Goal: Navigation & Orientation: Find specific page/section

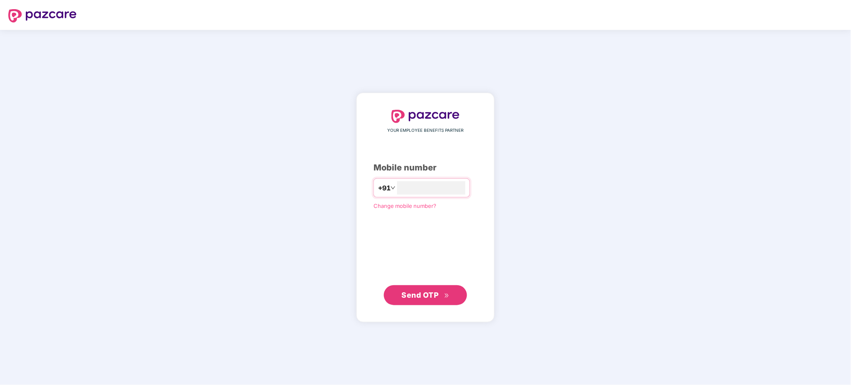
type input "**********"
click at [429, 302] on button "Send OTP" at bounding box center [425, 295] width 83 height 20
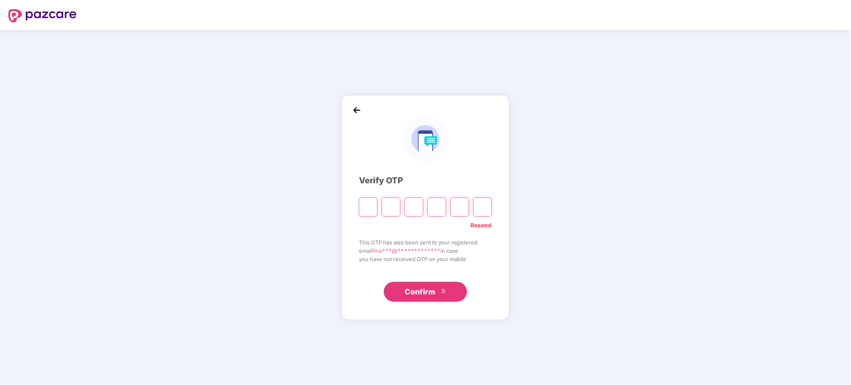
type input "*"
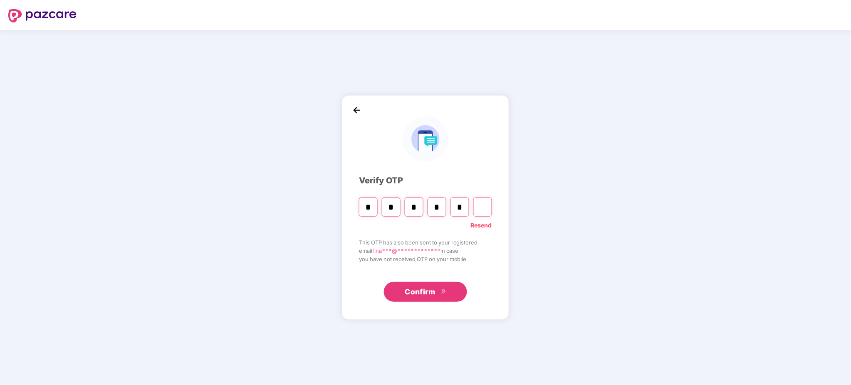
type input "*"
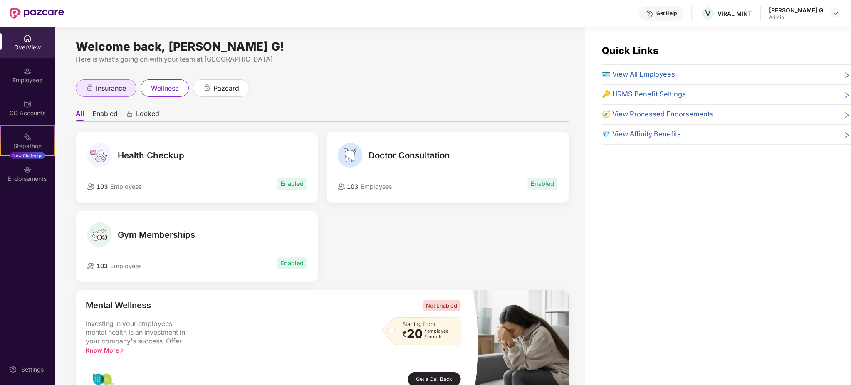
click at [116, 92] on span "insurance" at bounding box center [111, 88] width 30 height 10
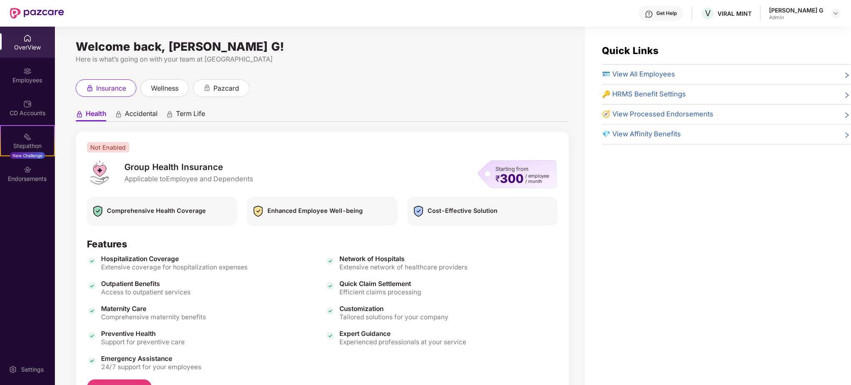
click at [823, 12] on div "[PERSON_NAME] G" at bounding box center [797, 10] width 54 height 8
click at [837, 12] on img at bounding box center [836, 13] width 7 height 7
click at [25, 39] on img at bounding box center [27, 38] width 8 height 8
click at [803, 11] on div "[PERSON_NAME] G" at bounding box center [797, 10] width 54 height 8
click at [743, 14] on div "VIRAL MINT" at bounding box center [735, 14] width 34 height 8
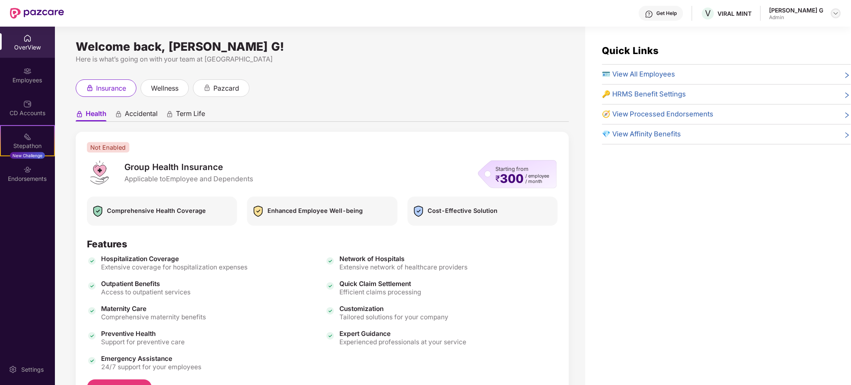
click at [840, 9] on div at bounding box center [836, 13] width 10 height 10
click at [26, 42] on img at bounding box center [27, 38] width 8 height 8
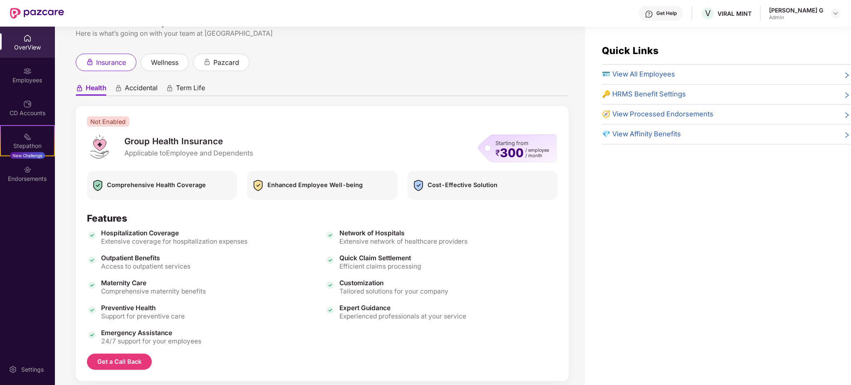
scroll to position [40, 0]
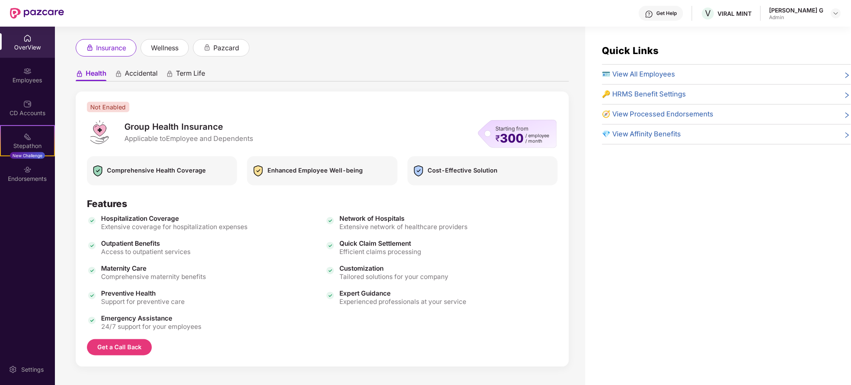
click at [29, 37] on img at bounding box center [27, 38] width 8 height 8
click at [233, 46] on span "pazcard" at bounding box center [226, 48] width 26 height 10
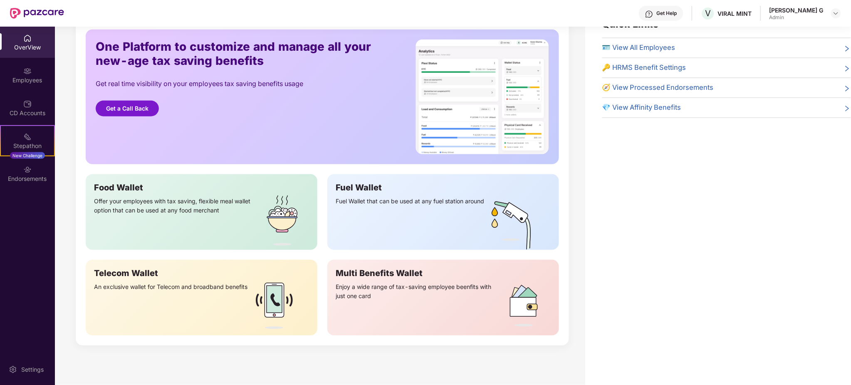
scroll to position [94, 0]
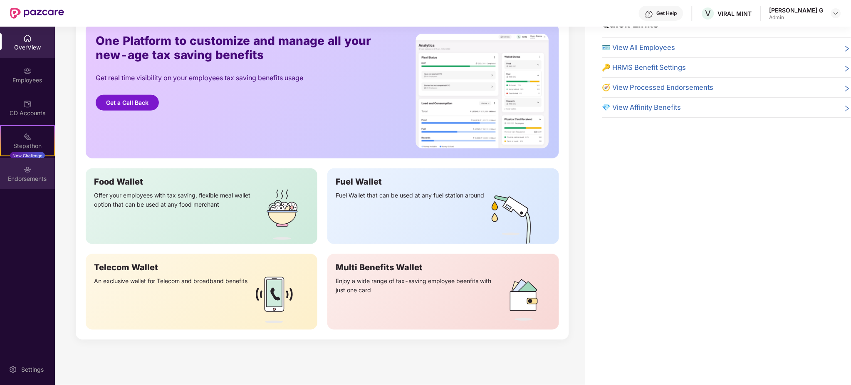
click at [31, 177] on div "Endorsements" at bounding box center [27, 179] width 55 height 8
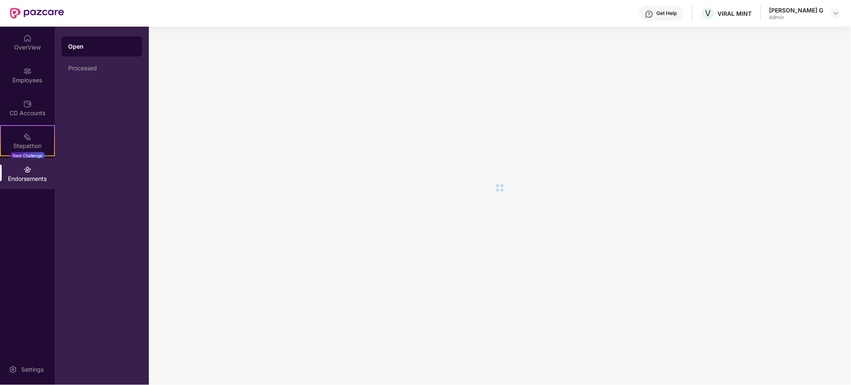
scroll to position [0, 0]
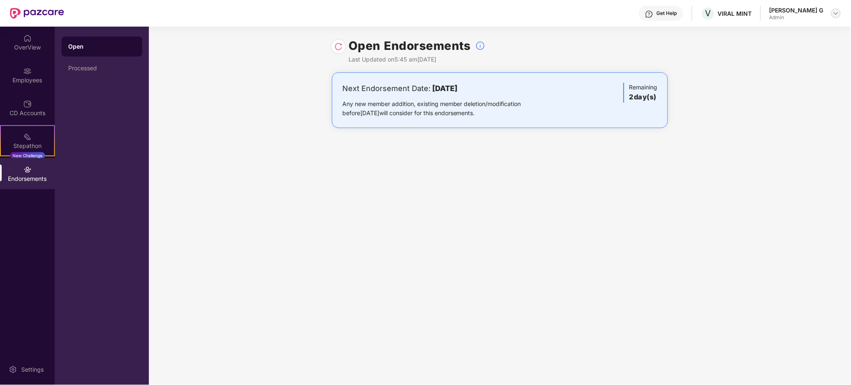
click at [837, 17] on div at bounding box center [836, 13] width 10 height 10
click at [837, 15] on img at bounding box center [836, 13] width 7 height 7
click at [844, 15] on header "Get Help V VIRAL MINT [PERSON_NAME] G Admin" at bounding box center [425, 13] width 851 height 27
click at [835, 12] on img at bounding box center [836, 13] width 7 height 7
click at [32, 82] on div "Employees" at bounding box center [27, 80] width 55 height 8
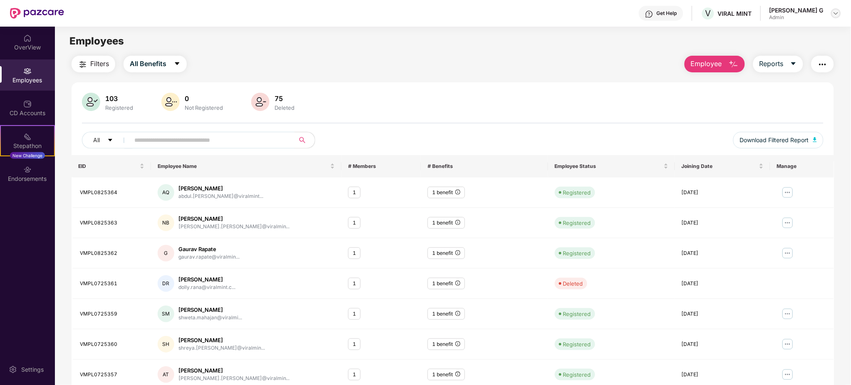
click at [835, 14] on img at bounding box center [836, 13] width 7 height 7
click at [776, 74] on div "[PERSON_NAME] G" at bounding box center [794, 73] width 54 height 8
click at [839, 13] on img at bounding box center [836, 13] width 7 height 7
click at [775, 74] on div "[PERSON_NAME] G" at bounding box center [794, 73] width 54 height 8
click at [26, 36] on img at bounding box center [27, 38] width 8 height 8
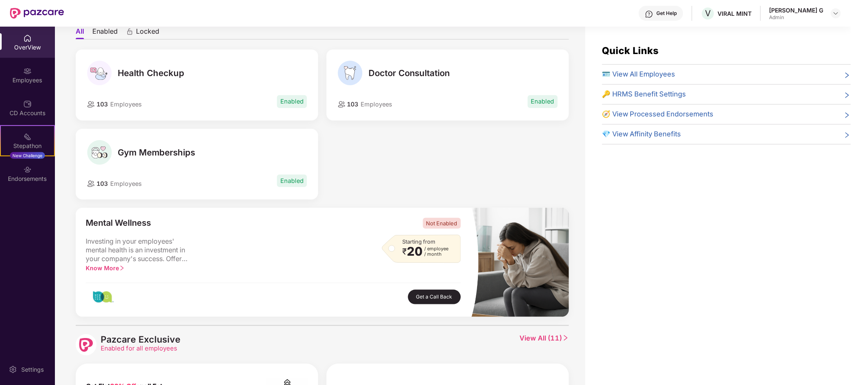
scroll to position [111, 0]
